Goal: Transaction & Acquisition: Purchase product/service

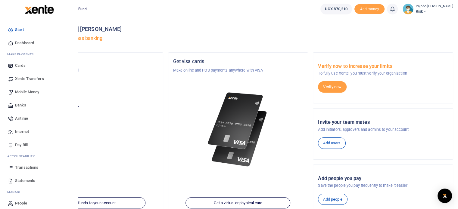
click at [28, 93] on span "Mobile Money" at bounding box center [27, 92] width 24 height 6
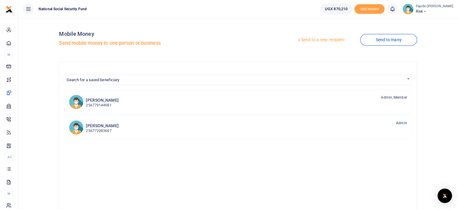
click at [329, 39] on link "Send to a new recipient" at bounding box center [321, 40] width 79 height 11
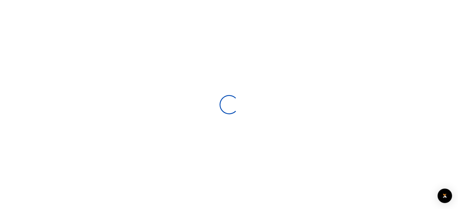
select select
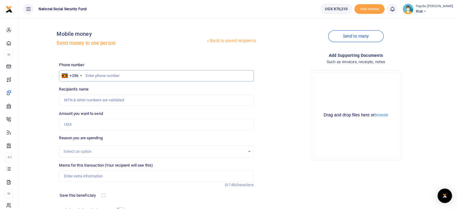
click at [122, 78] on input "text" at bounding box center [156, 75] width 195 height 11
click at [164, 78] on input "text" at bounding box center [156, 75] width 195 height 11
type input "780551491"
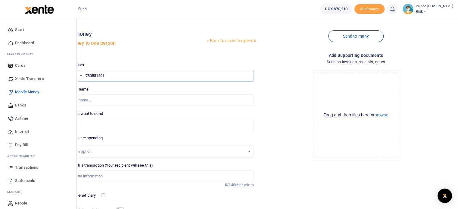
type input "Wilberforce Mutungi"
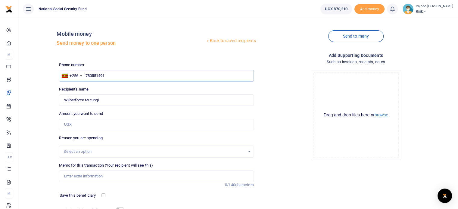
type input "780551491"
click at [387, 115] on button "browse" at bounding box center [382, 115] width 14 height 5
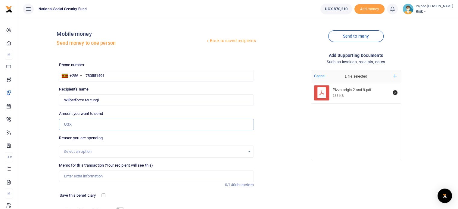
click at [97, 127] on input "Amount you want to send" at bounding box center [156, 124] width 195 height 11
type input "80,000"
click at [84, 175] on input "Memo for this transaction (Your recipient will see this)" at bounding box center [156, 176] width 195 height 11
click at [100, 175] on input "ERM Breakfast for 2rd and 9th" at bounding box center [156, 176] width 195 height 11
click at [122, 176] on input "ERM Breakfast for 2nd and 9th" at bounding box center [156, 176] width 195 height 11
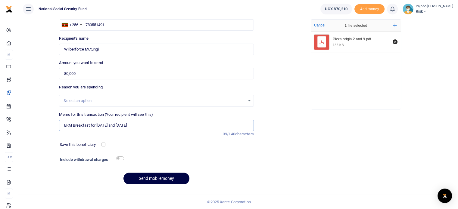
scroll to position [51, 0]
type input "ERM Breakfast for 2nd and 9th Sept 2025"
click at [117, 158] on input "checkbox" at bounding box center [120, 158] width 8 height 4
checkbox input "true"
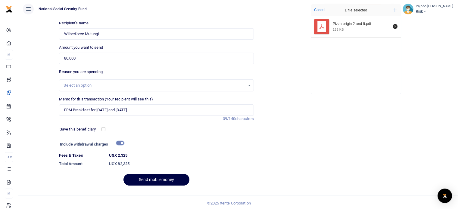
scroll to position [68, 0]
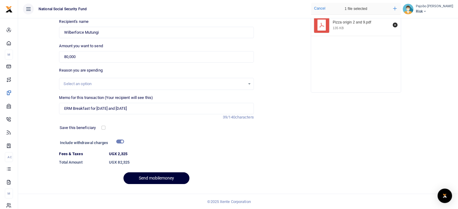
click at [160, 178] on button "Send mobilemoney" at bounding box center [157, 179] width 66 height 12
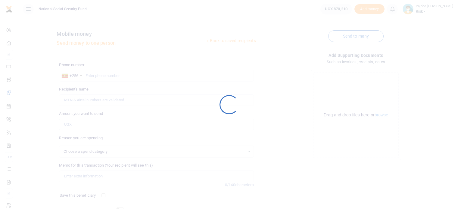
scroll to position [51, 0]
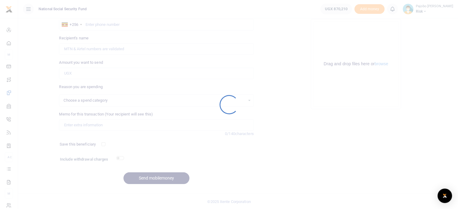
select select
